Goal: Task Accomplishment & Management: Use online tool/utility

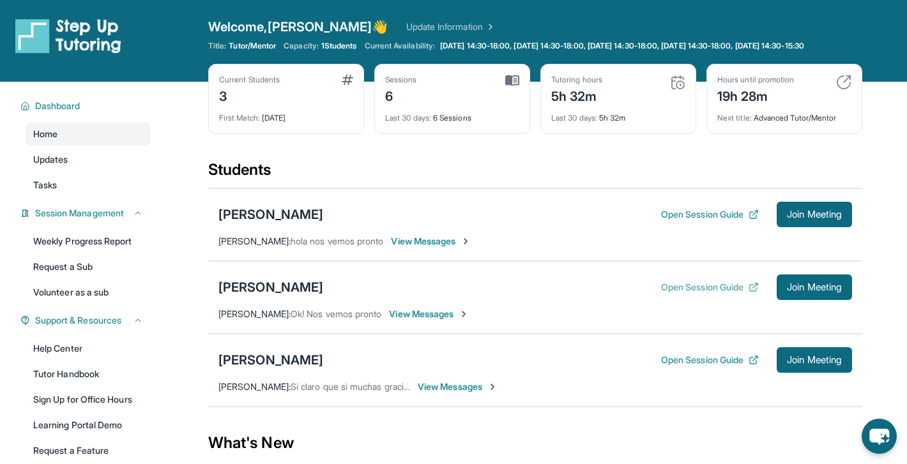
click at [715, 294] on button "Open Session Guide" at bounding box center [710, 287] width 98 height 13
click at [69, 358] on link "Help Center" at bounding box center [88, 348] width 125 height 23
click at [61, 358] on link "Help Center" at bounding box center [88, 348] width 125 height 23
click at [728, 294] on button "Open Session Guide" at bounding box center [710, 287] width 98 height 13
click at [273, 296] on div "[PERSON_NAME]" at bounding box center [270, 288] width 105 height 18
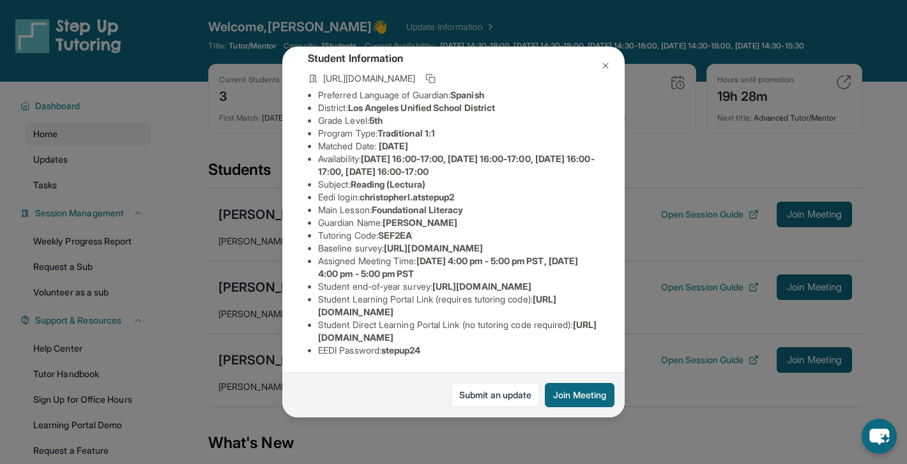
scroll to position [141, 0]
drag, startPoint x: 365, startPoint y: 129, endPoint x: 468, endPoint y: 129, distance: 102.8
click at [468, 191] on li "Eedi login : [PERSON_NAME].atstepup2" at bounding box center [458, 197] width 281 height 13
click at [599, 65] on button at bounding box center [606, 66] width 26 height 26
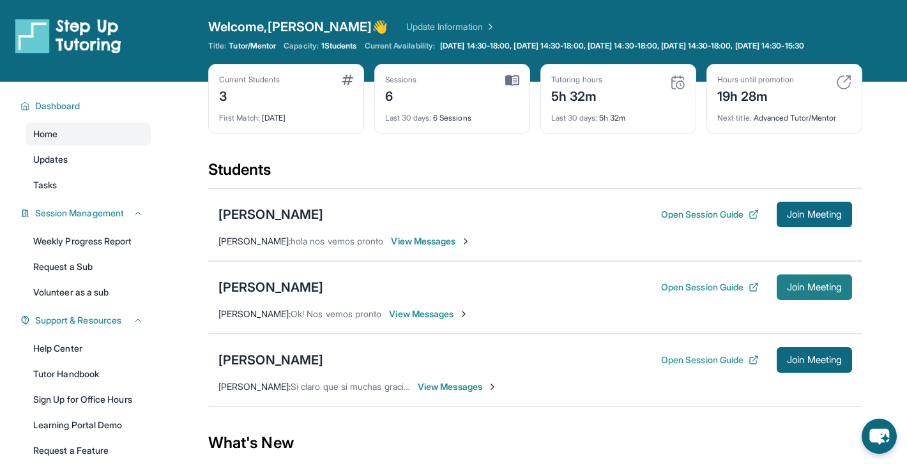
click at [808, 291] on span "Join Meeting" at bounding box center [814, 288] width 55 height 8
click at [308, 296] on div "[PERSON_NAME]" at bounding box center [270, 288] width 105 height 18
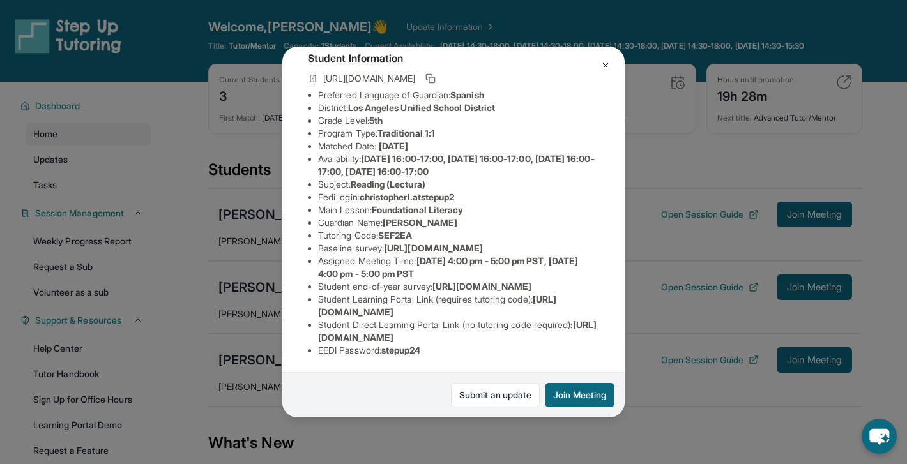
scroll to position [165, 1]
click at [602, 64] on img at bounding box center [605, 66] width 10 height 10
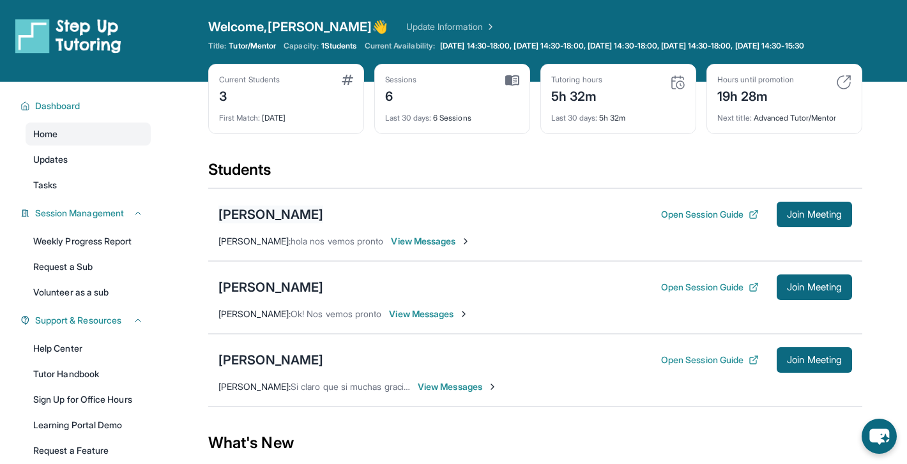
click at [286, 224] on div "[PERSON_NAME]" at bounding box center [270, 215] width 105 height 18
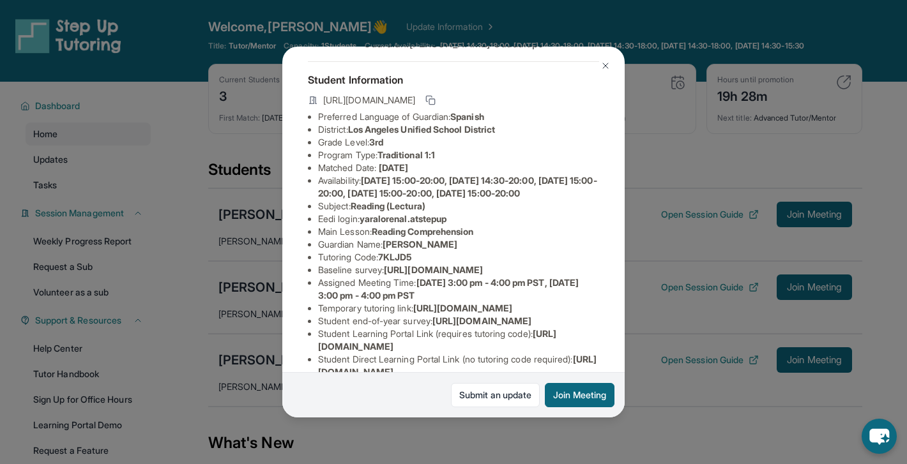
scroll to position [67, 0]
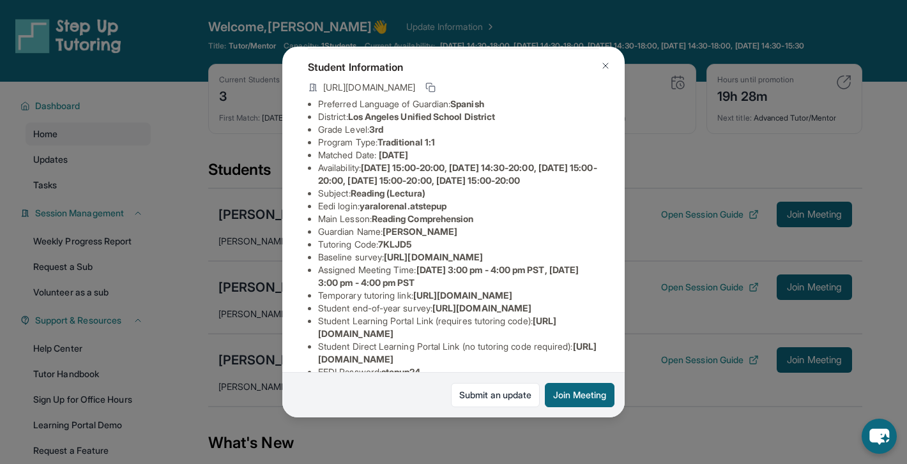
click at [606, 61] on img at bounding box center [605, 66] width 10 height 10
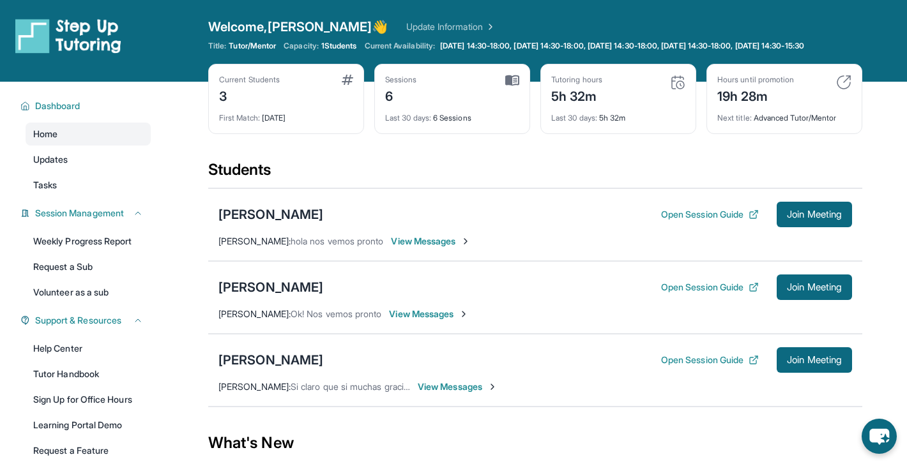
click at [256, 358] on div "[PERSON_NAME] Open Session Guide Join Meeting" at bounding box center [535, 361] width 634 height 26
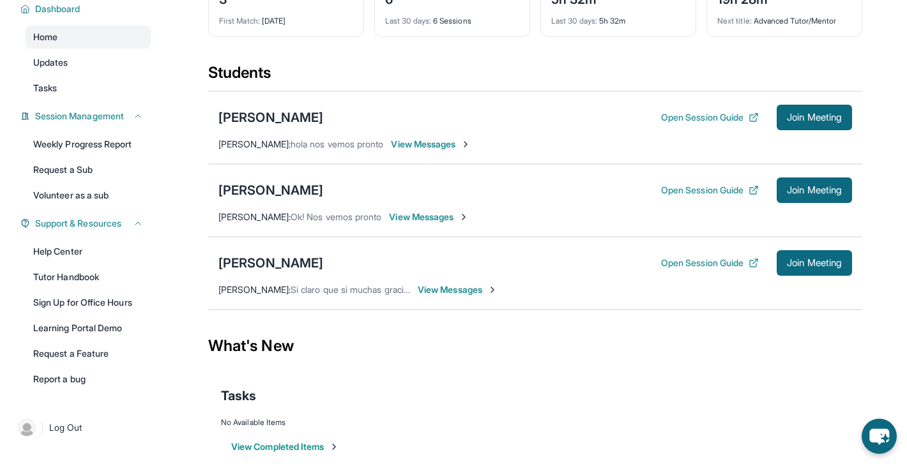
scroll to position [103, 0]
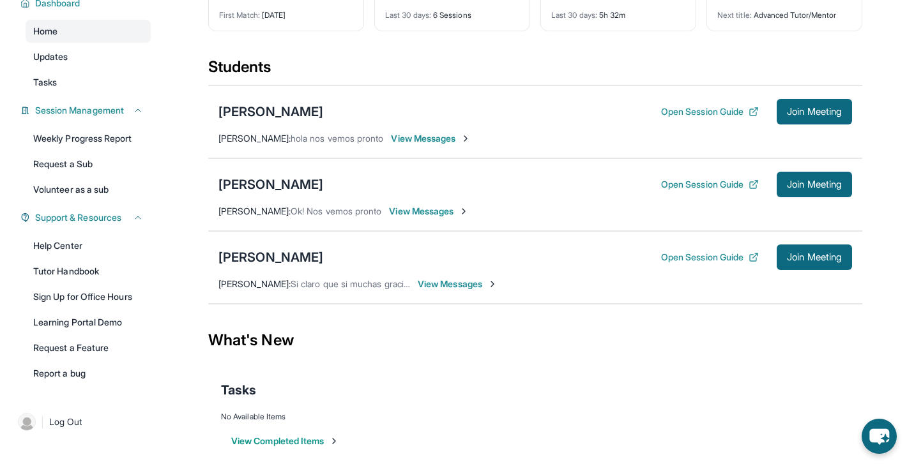
click at [437, 291] on span "View Messages" at bounding box center [458, 284] width 80 height 13
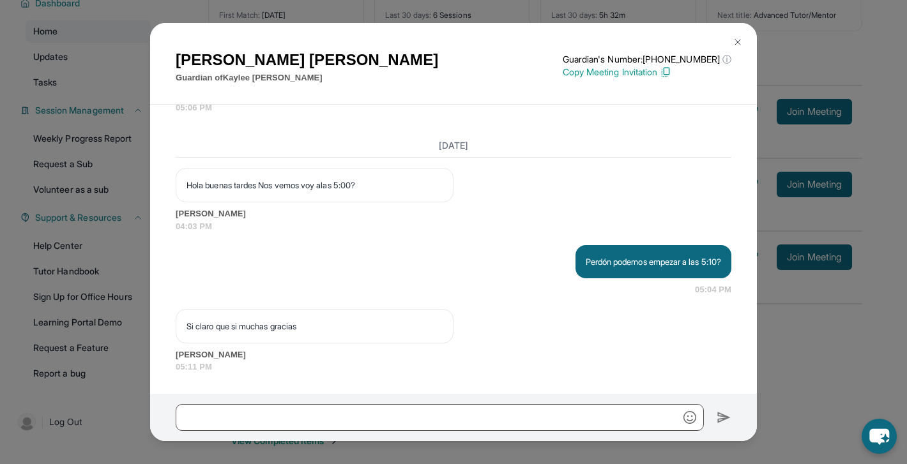
scroll to position [2429, 0]
click at [733, 37] on img at bounding box center [738, 42] width 10 height 10
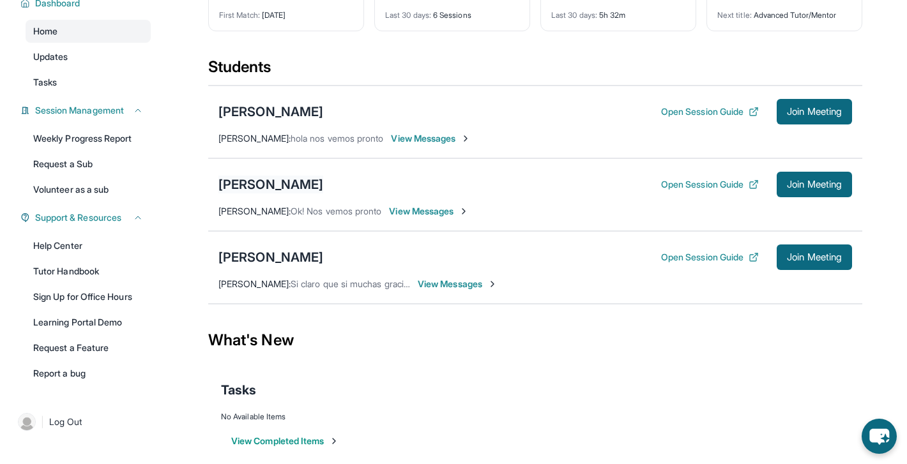
click at [273, 194] on div "[PERSON_NAME]" at bounding box center [270, 185] width 105 height 18
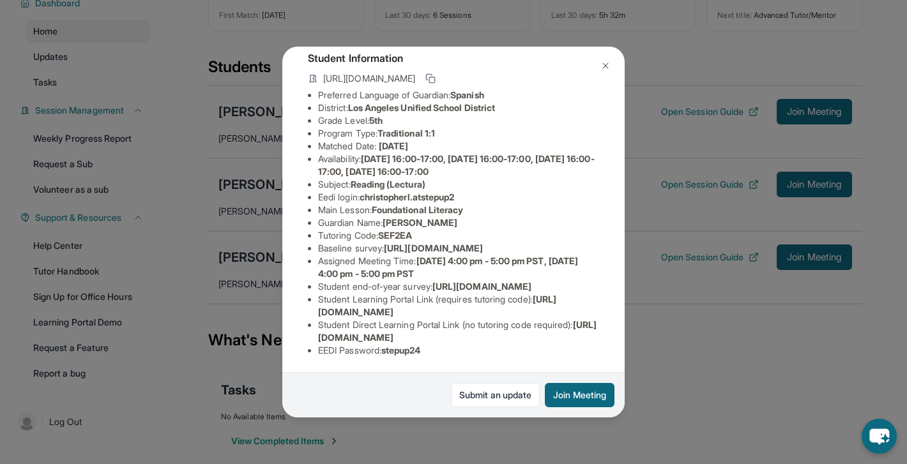
scroll to position [87, 0]
drag, startPoint x: 365, startPoint y: 187, endPoint x: 465, endPoint y: 183, distance: 99.7
click at [455, 192] on span "christopherl.atstepup2" at bounding box center [407, 197] width 95 height 11
copy span "christopherl.atstepup2"
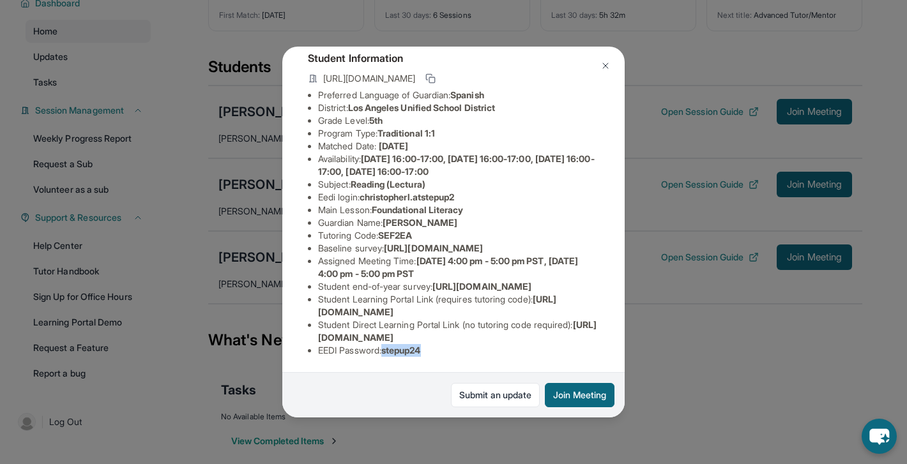
drag, startPoint x: 427, startPoint y: 351, endPoint x: 388, endPoint y: 354, distance: 39.7
click at [388, 354] on span "stepup24" at bounding box center [401, 350] width 40 height 11
copy span "stepup24"
